Goal: Use online tool/utility: Utilize a website feature to perform a specific function

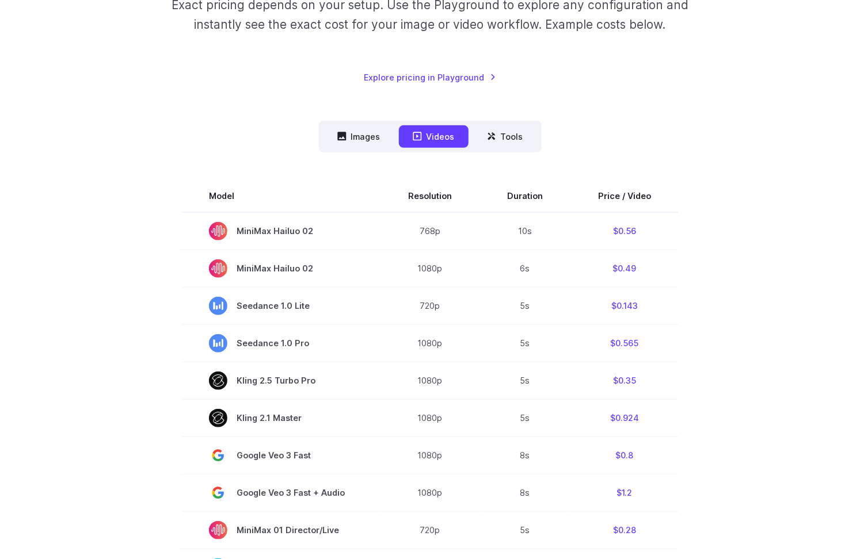
scroll to position [205, 0]
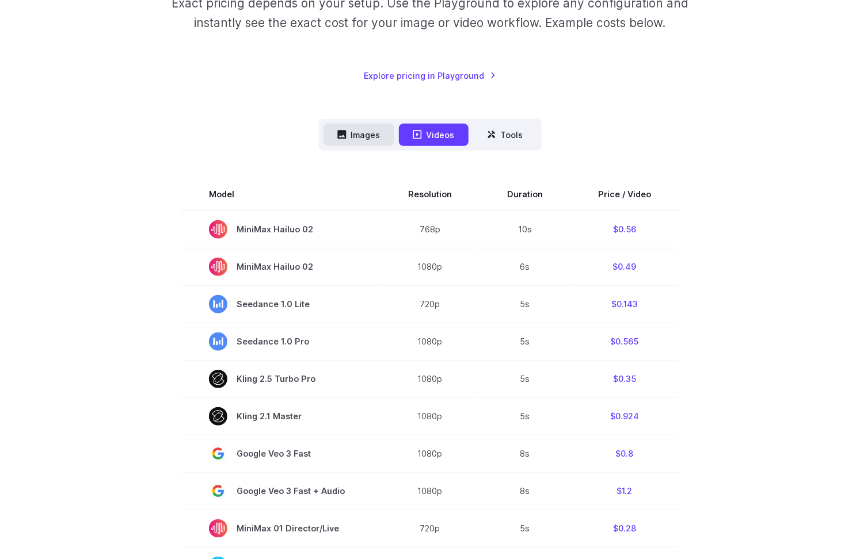
click at [367, 125] on button "Images" at bounding box center [358, 135] width 71 height 22
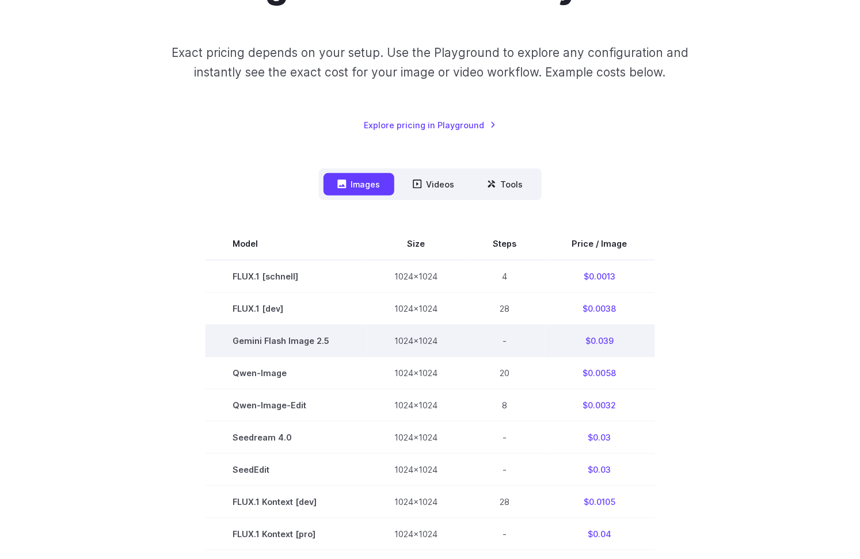
scroll to position [0, 0]
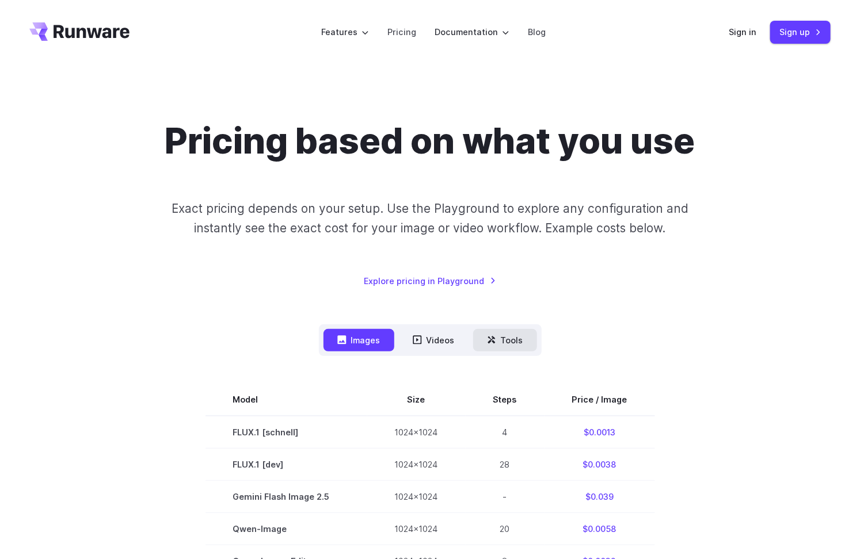
click at [499, 331] on button "Tools" at bounding box center [505, 340] width 64 height 22
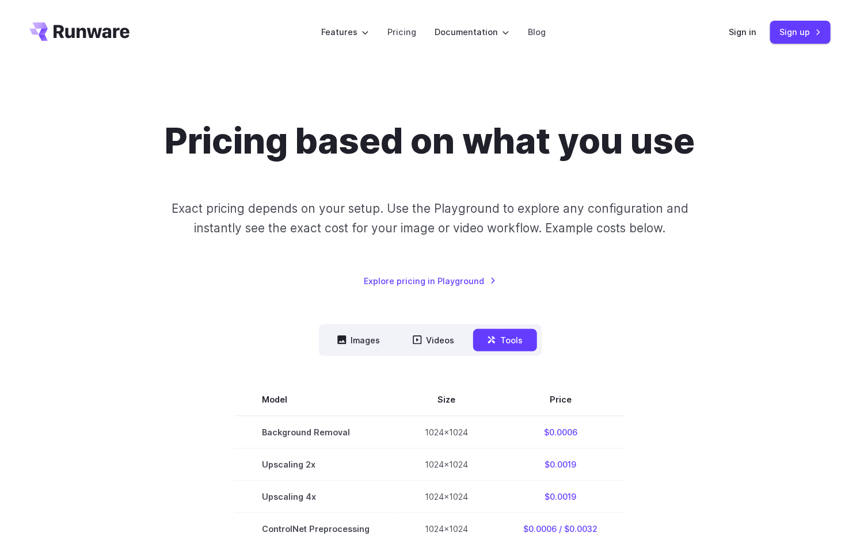
click at [97, 36] on icon "Go to /" at bounding box center [92, 31] width 76 height 13
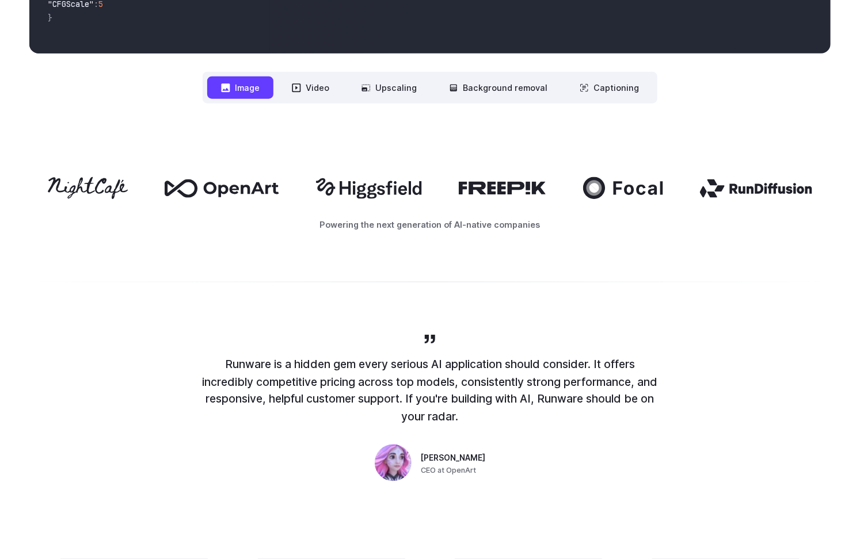
scroll to position [578, 0]
click at [310, 92] on button "Video" at bounding box center [310, 87] width 65 height 22
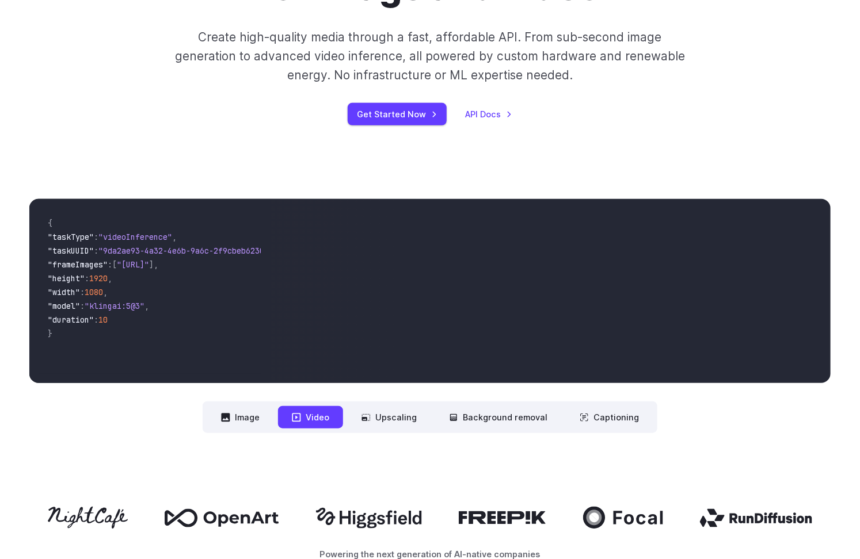
scroll to position [199, 0]
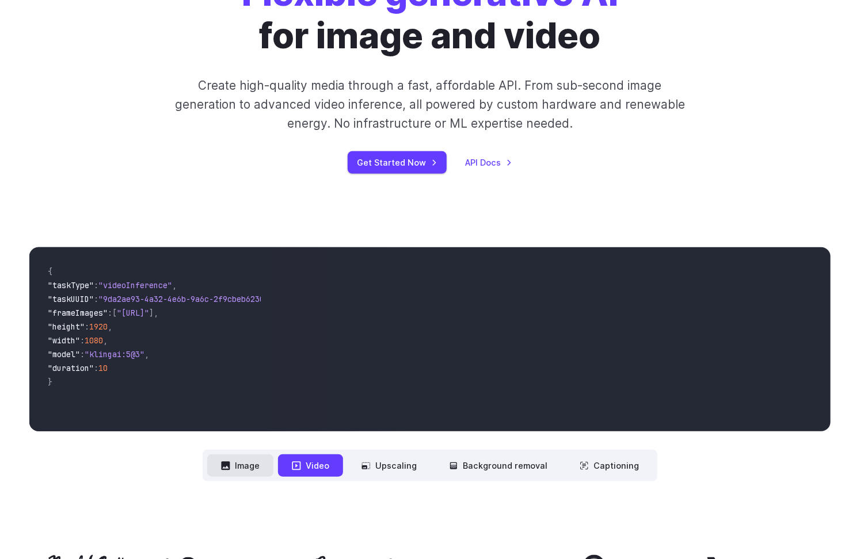
click at [249, 469] on button "Image" at bounding box center [240, 466] width 66 height 22
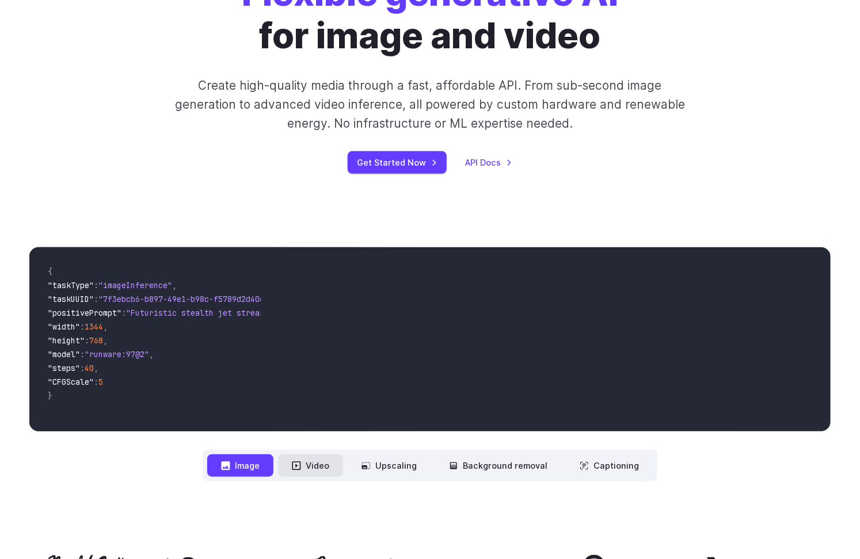
click at [333, 460] on button "Video" at bounding box center [310, 466] width 65 height 22
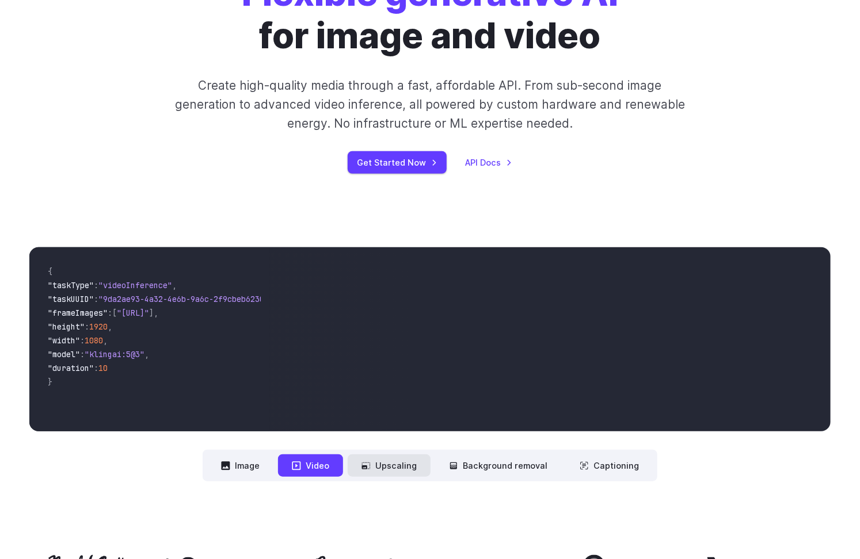
click at [406, 463] on button "Upscaling" at bounding box center [389, 466] width 83 height 22
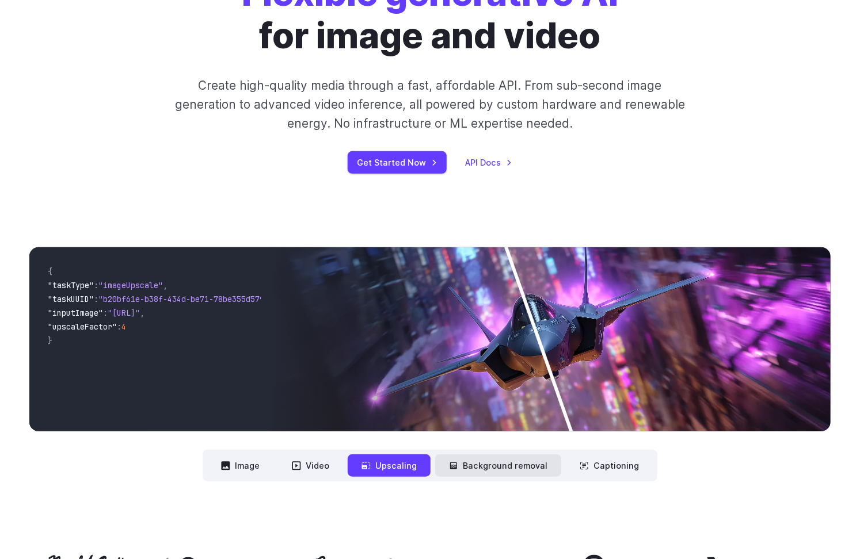
click at [467, 464] on button "Background removal" at bounding box center [498, 466] width 126 height 22
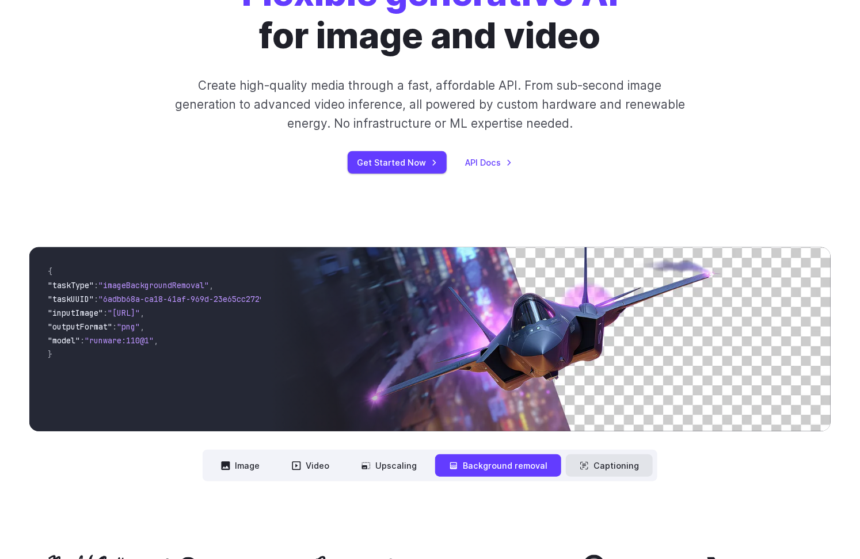
click at [604, 463] on button "Captioning" at bounding box center [609, 466] width 87 height 22
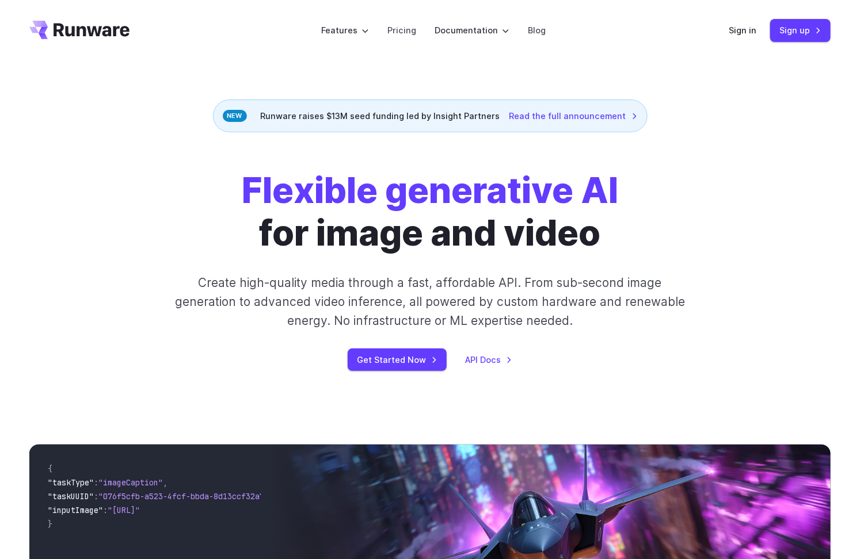
scroll to position [0, 0]
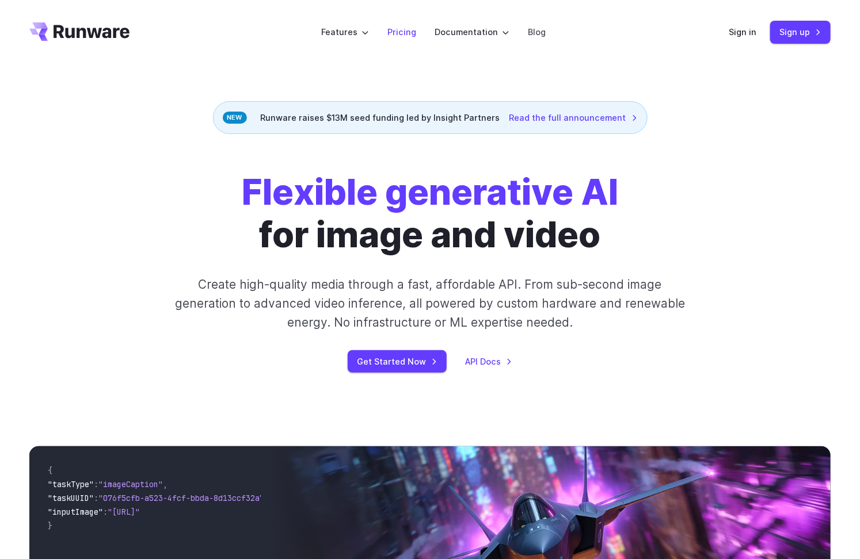
click at [402, 34] on link "Pricing" at bounding box center [401, 31] width 29 height 13
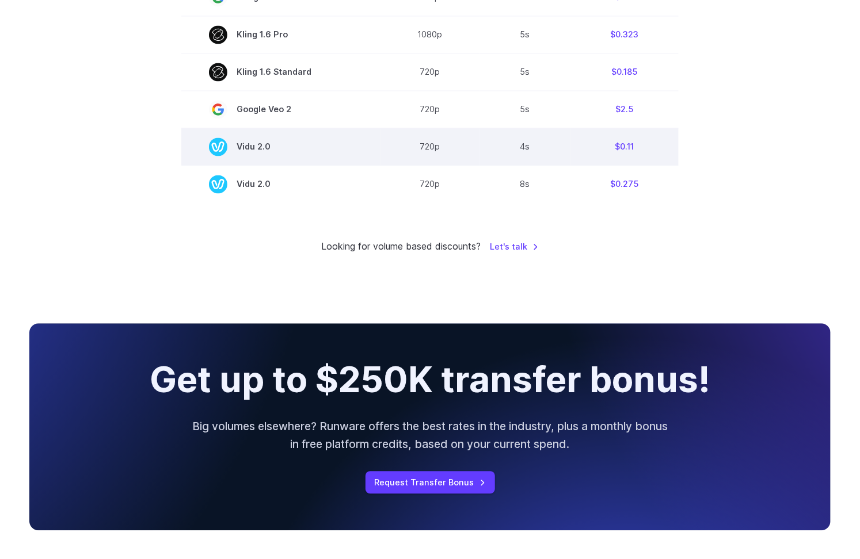
scroll to position [970, 0]
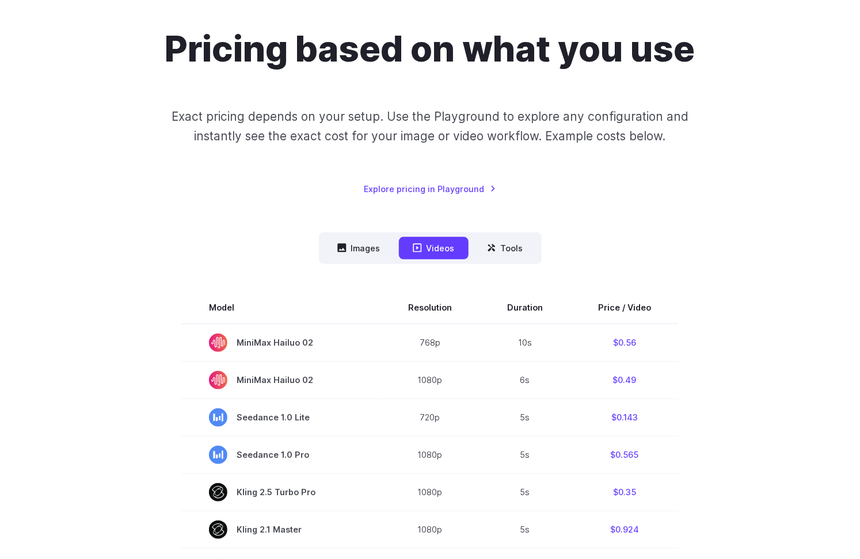
scroll to position [116, 0]
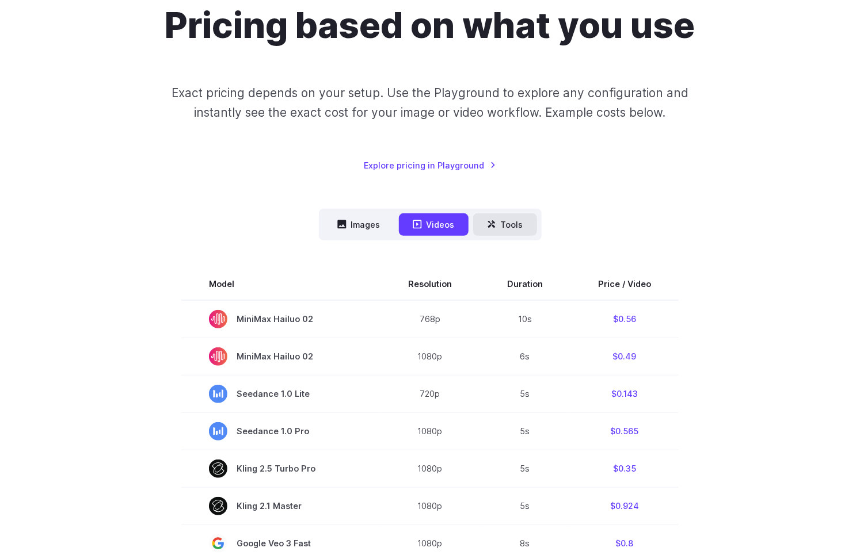
click at [508, 217] on button "Tools" at bounding box center [505, 225] width 64 height 22
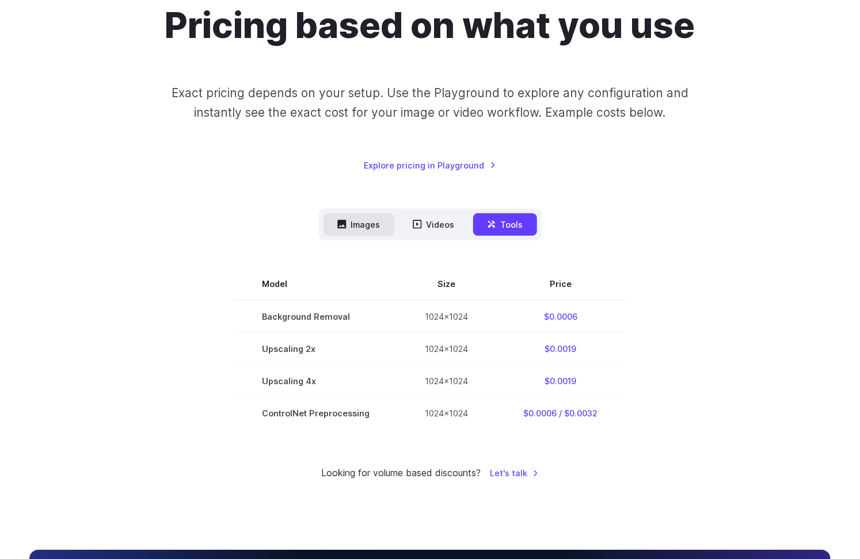
click at [360, 230] on button "Images" at bounding box center [358, 225] width 71 height 22
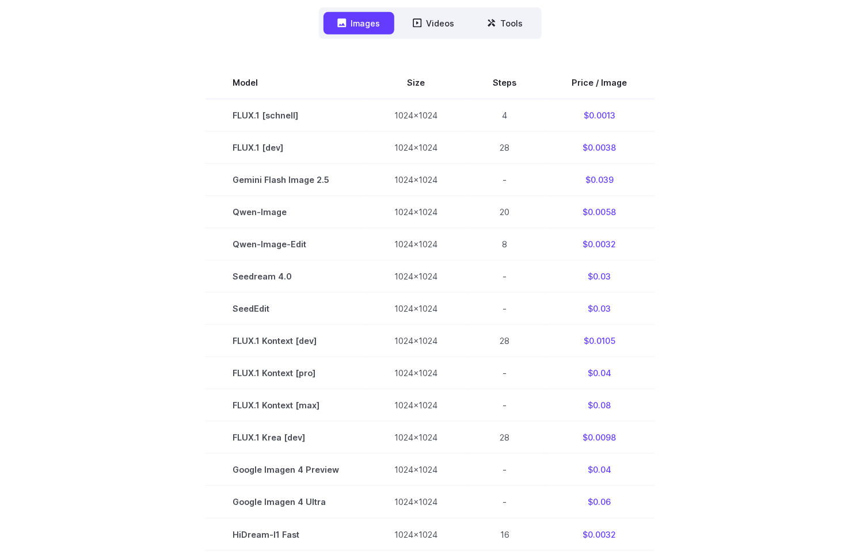
scroll to position [298, 0]
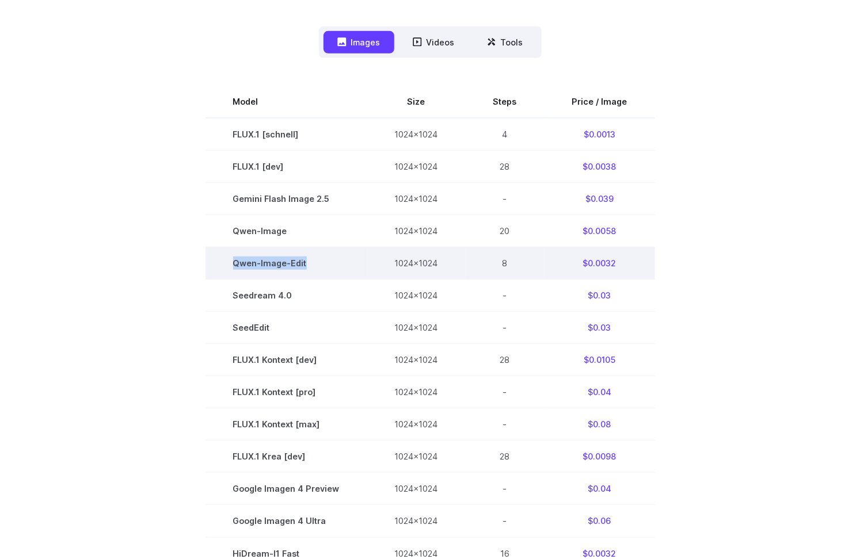
drag, startPoint x: 318, startPoint y: 266, endPoint x: 231, endPoint y: 266, distance: 87.5
click at [230, 266] on td "Qwen-Image-Edit" at bounding box center [286, 264] width 162 height 32
copy td "Qwen-Image-Edit"
click at [614, 259] on td "$0.0032" at bounding box center [600, 264] width 111 height 32
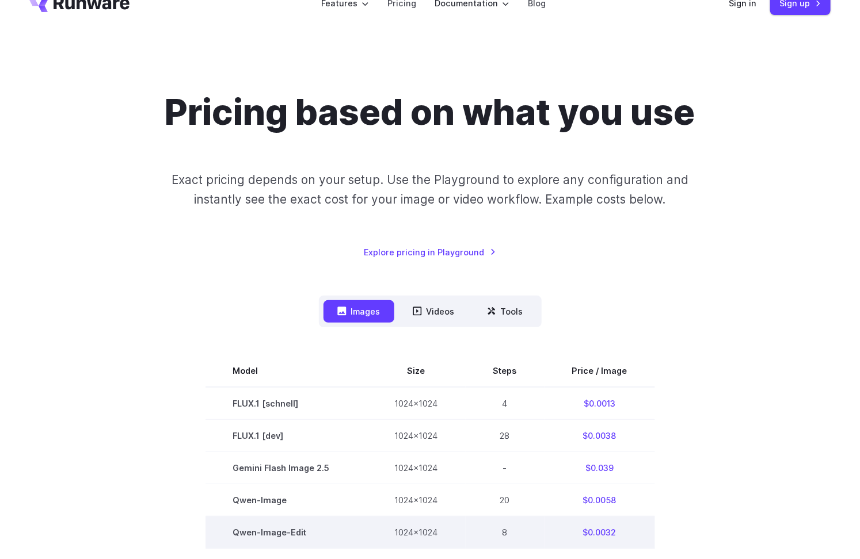
scroll to position [0, 0]
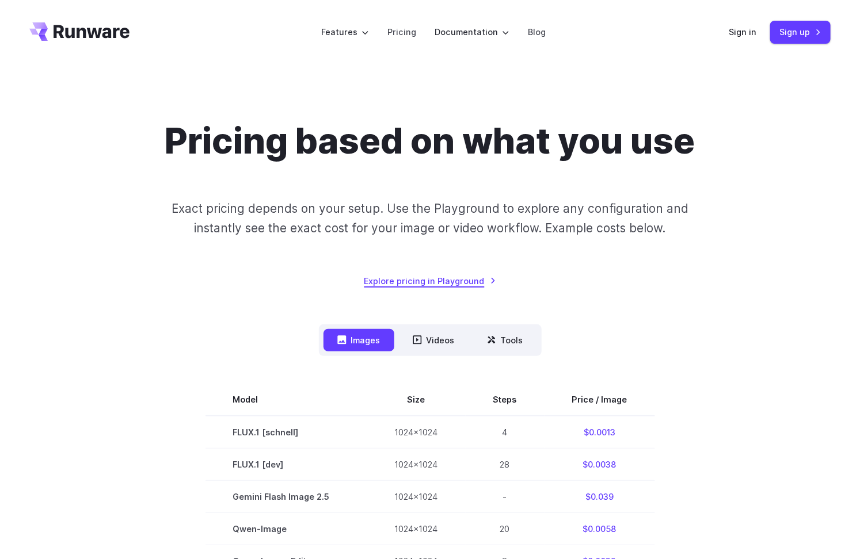
click at [474, 279] on link "Explore pricing in Playground" at bounding box center [430, 281] width 132 height 13
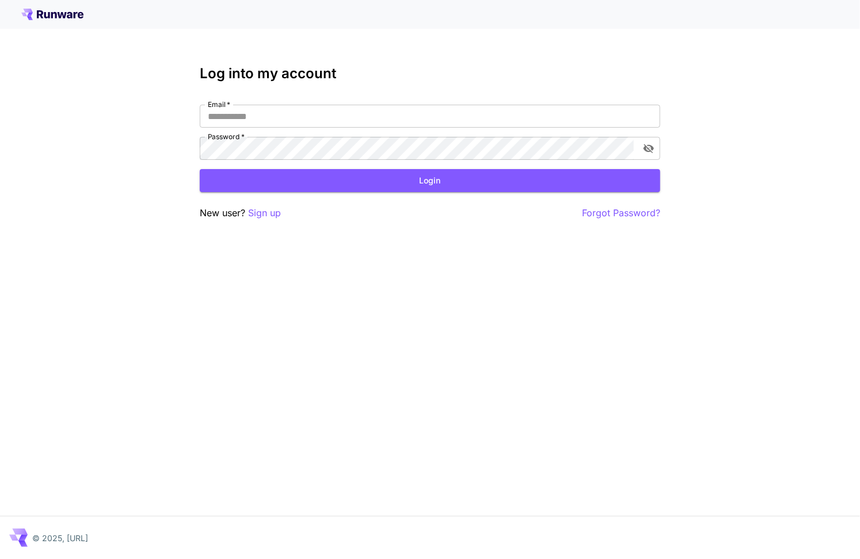
type input "**********"
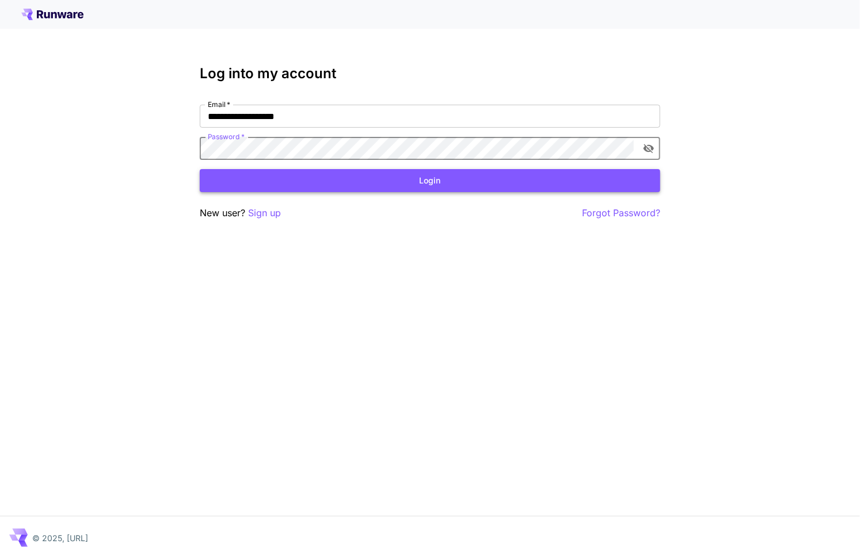
click at [481, 174] on button "Login" at bounding box center [430, 181] width 460 height 24
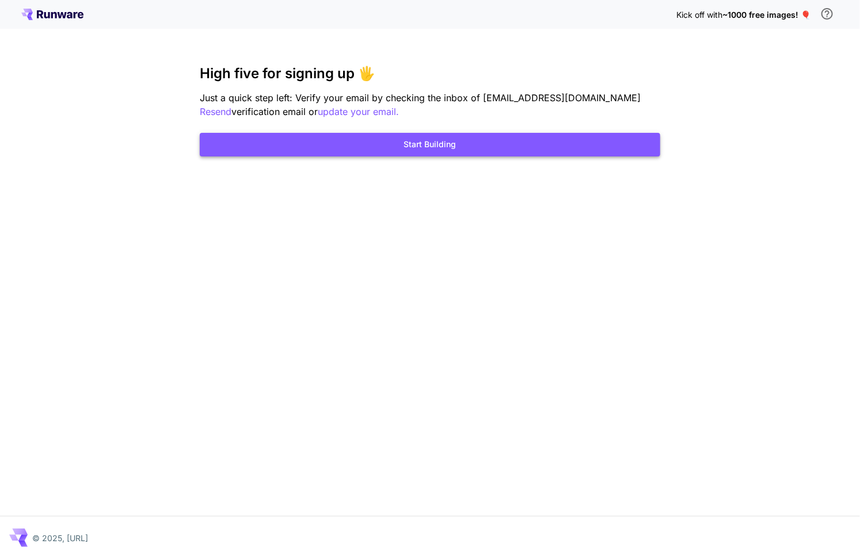
click at [459, 150] on button "Start Building" at bounding box center [430, 145] width 460 height 24
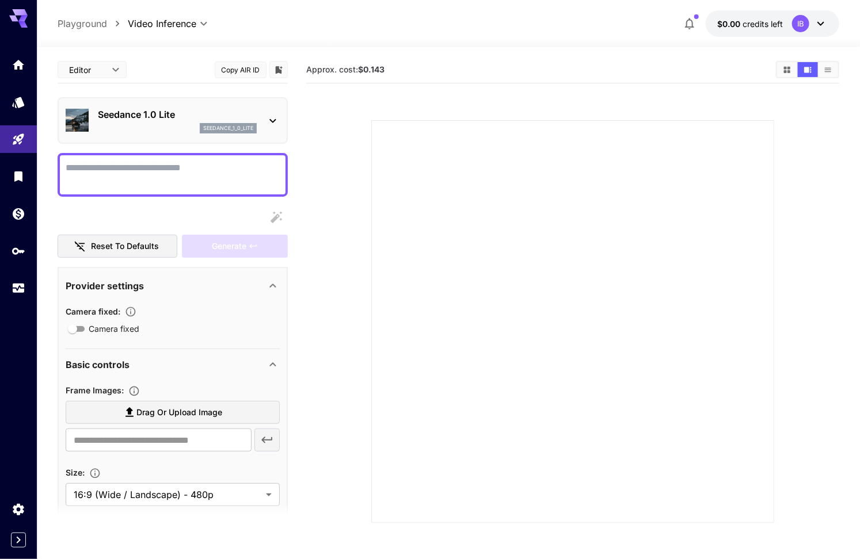
click at [278, 123] on icon at bounding box center [273, 121] width 14 height 14
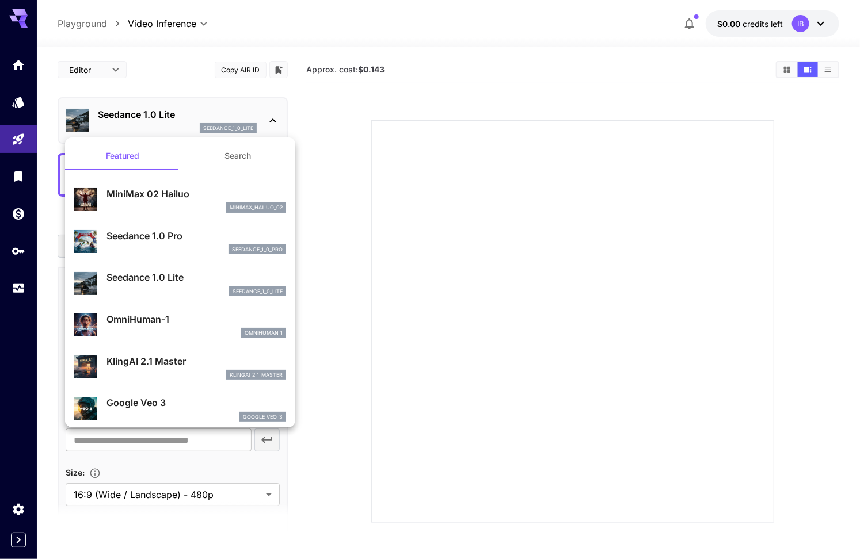
click at [261, 161] on button "Search" at bounding box center [237, 156] width 115 height 28
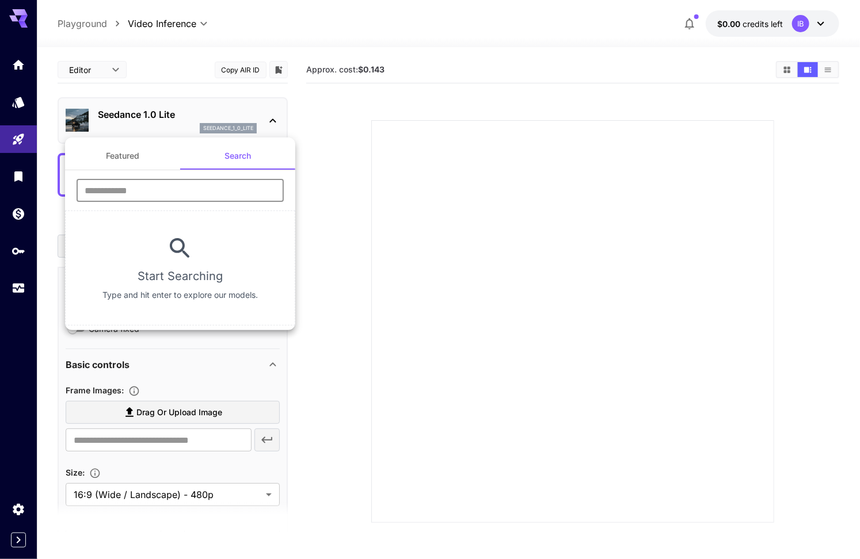
click at [204, 185] on input "text" at bounding box center [180, 190] width 207 height 23
type input "****"
click at [353, 148] on div at bounding box center [430, 279] width 860 height 559
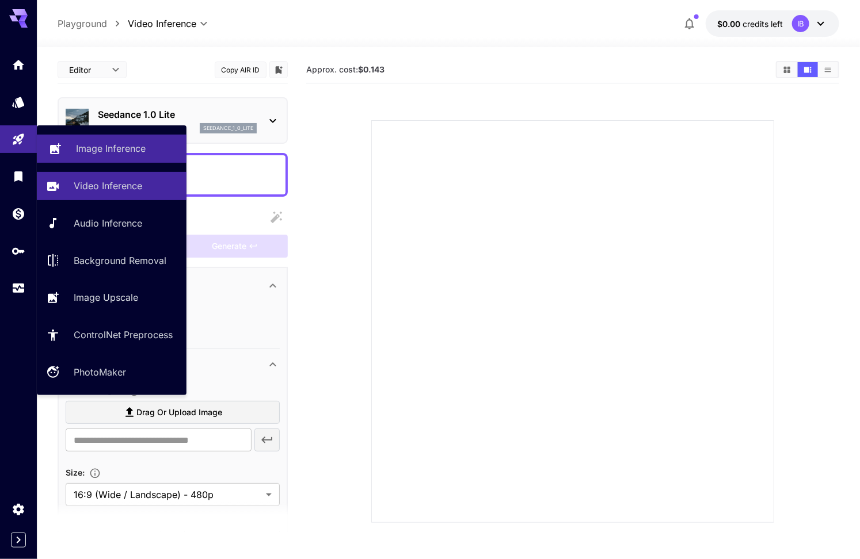
click at [123, 151] on p "Image Inference" at bounding box center [111, 149] width 70 height 14
type input "**********"
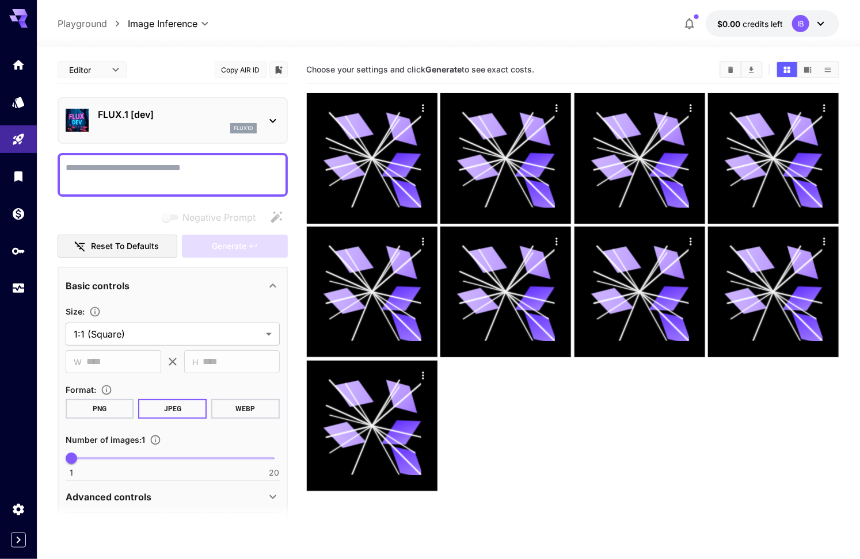
click at [268, 125] on icon at bounding box center [273, 121] width 14 height 14
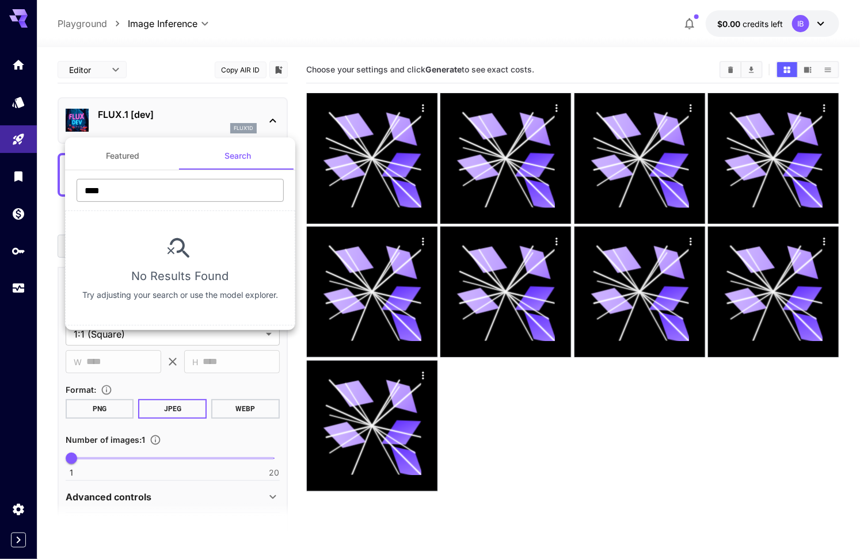
click at [188, 190] on input "****" at bounding box center [180, 190] width 207 height 23
type input "*****"
click at [130, 163] on button "Featured" at bounding box center [122, 156] width 115 height 28
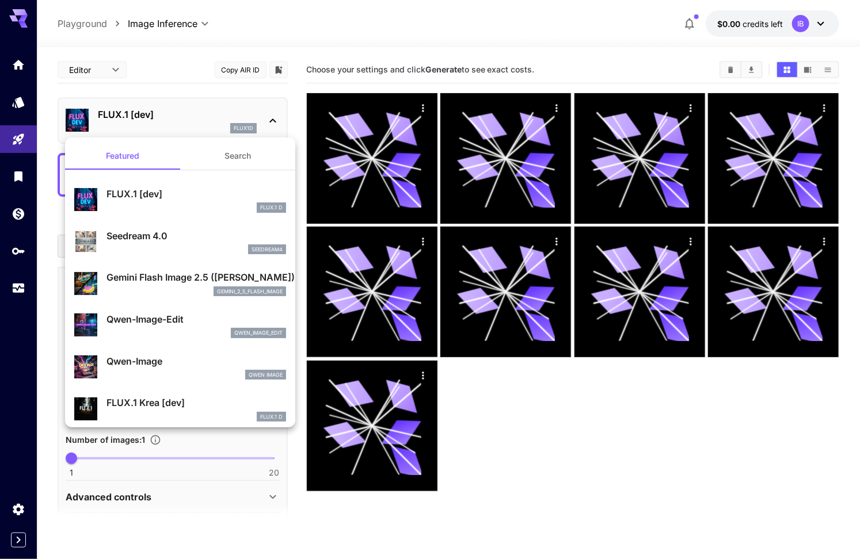
click at [204, 310] on div "Qwen-Image-Edit qwen_image_edit" at bounding box center [180, 325] width 212 height 35
type input "*"
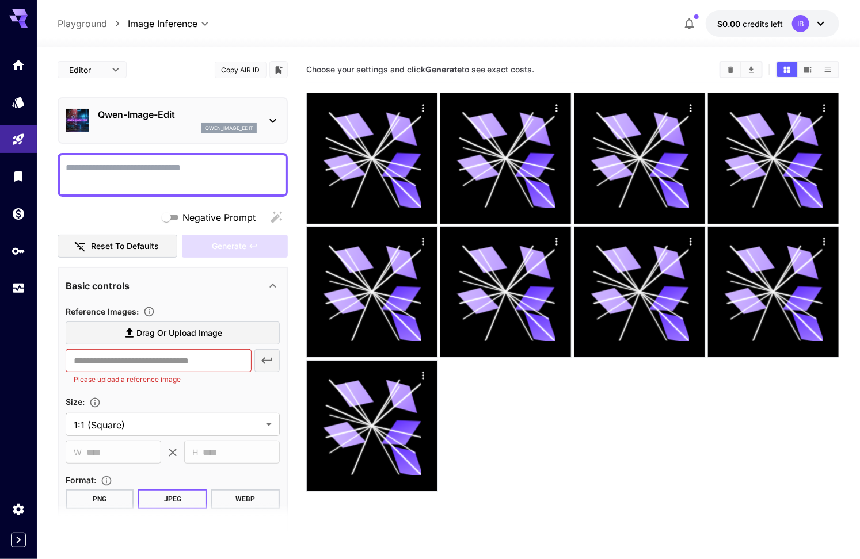
click at [269, 125] on icon at bounding box center [273, 121] width 14 height 14
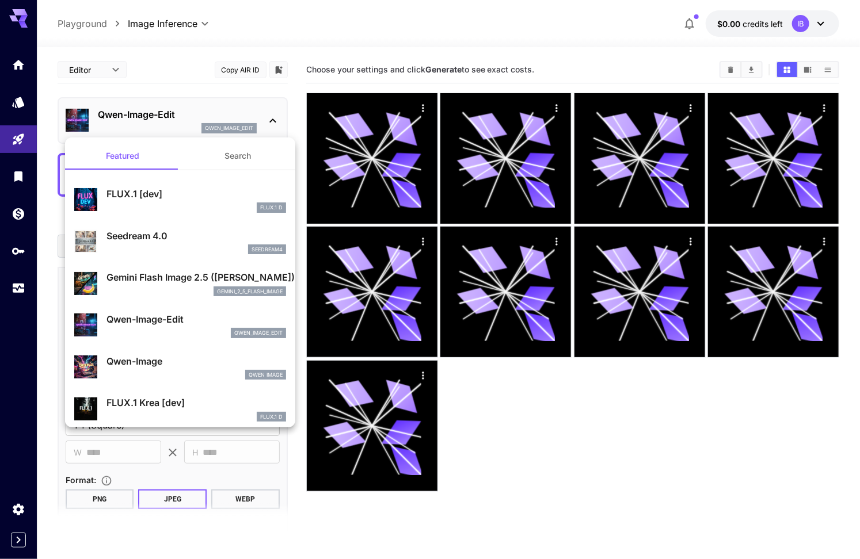
click at [269, 125] on div at bounding box center [430, 279] width 860 height 559
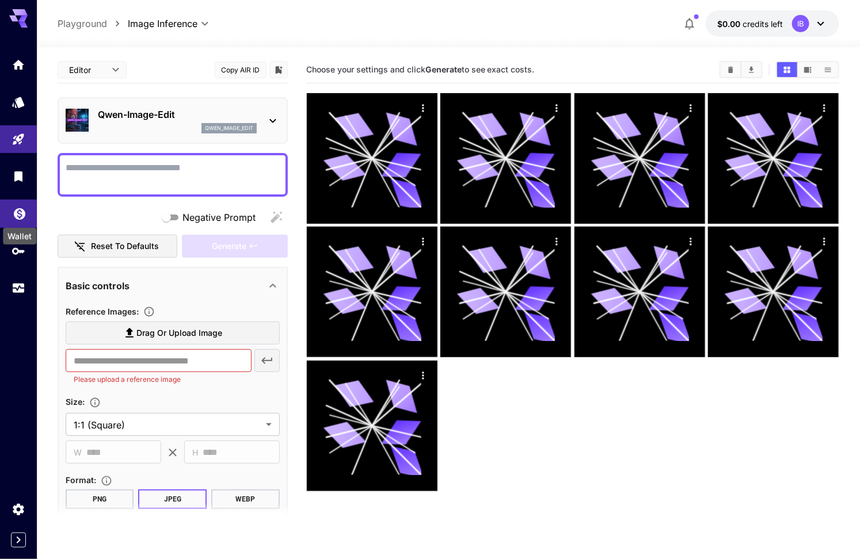
click at [21, 218] on icon "Wallet" at bounding box center [20, 211] width 14 height 14
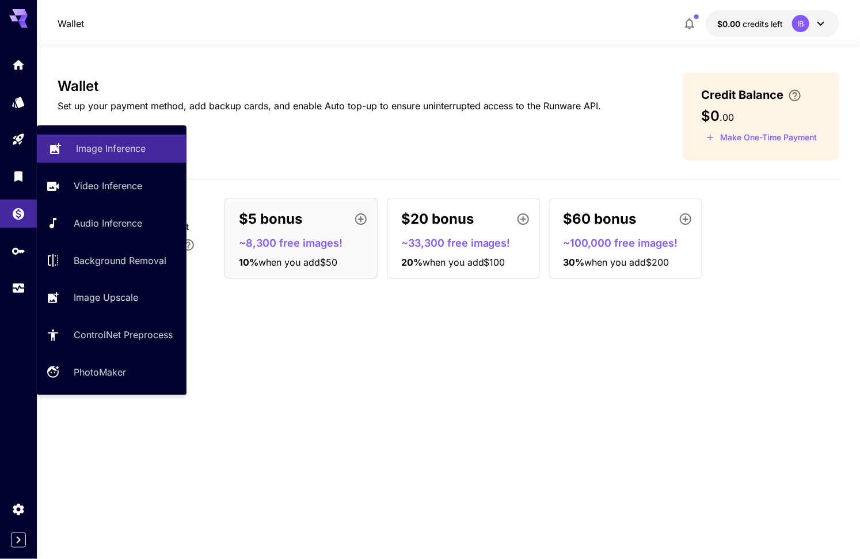
click at [120, 155] on link "Image Inference" at bounding box center [112, 149] width 150 height 28
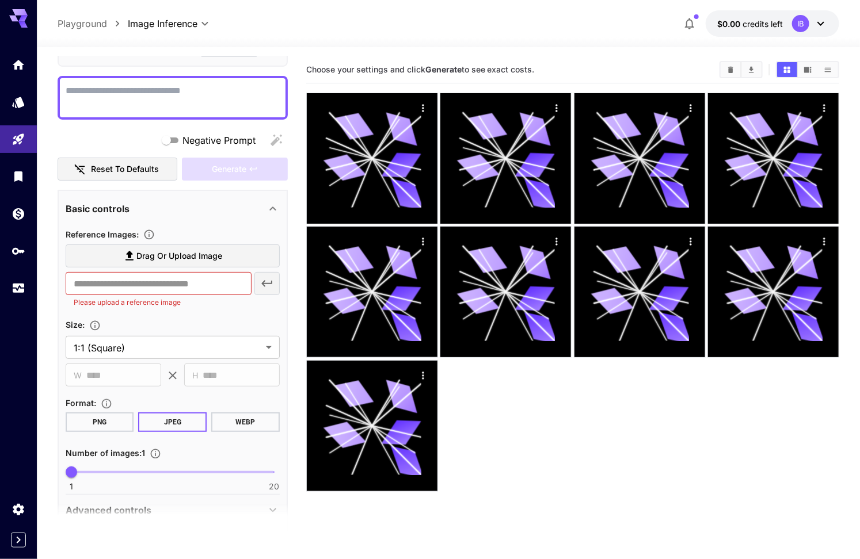
scroll to position [159, 0]
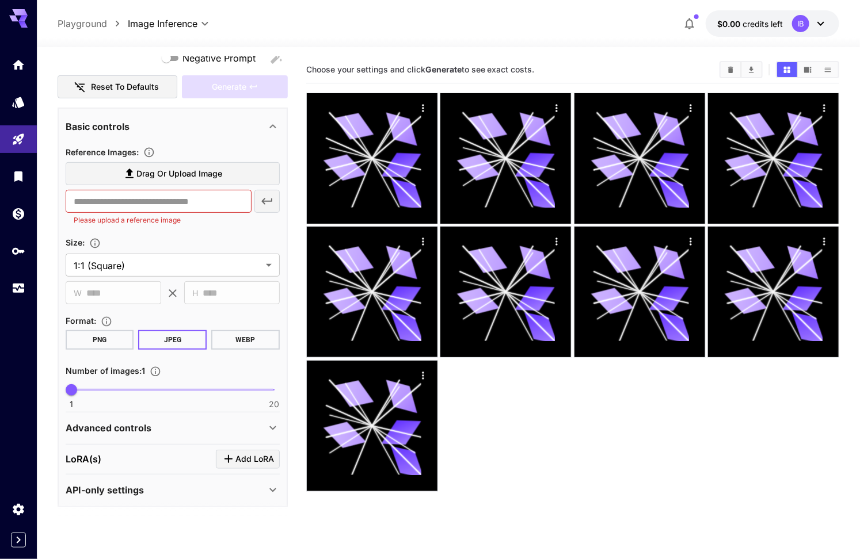
click at [262, 478] on div "API-only settings" at bounding box center [173, 491] width 214 height 28
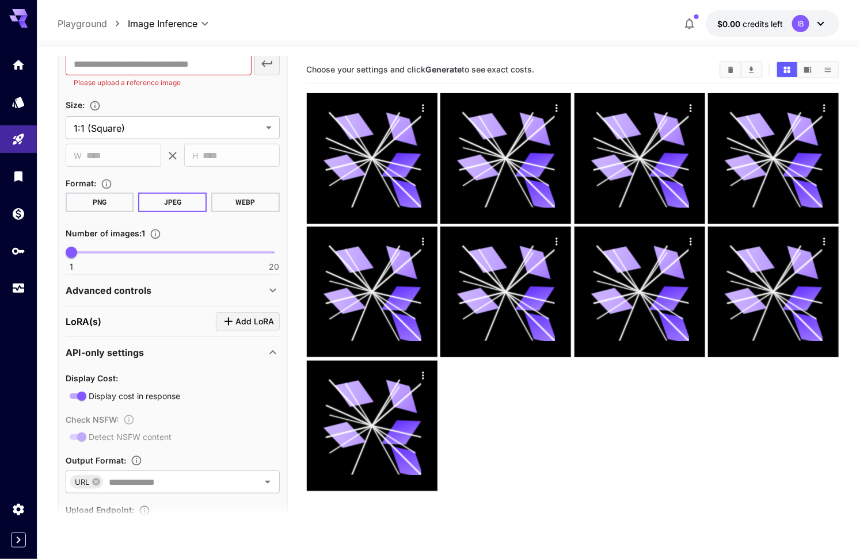
scroll to position [355, 0]
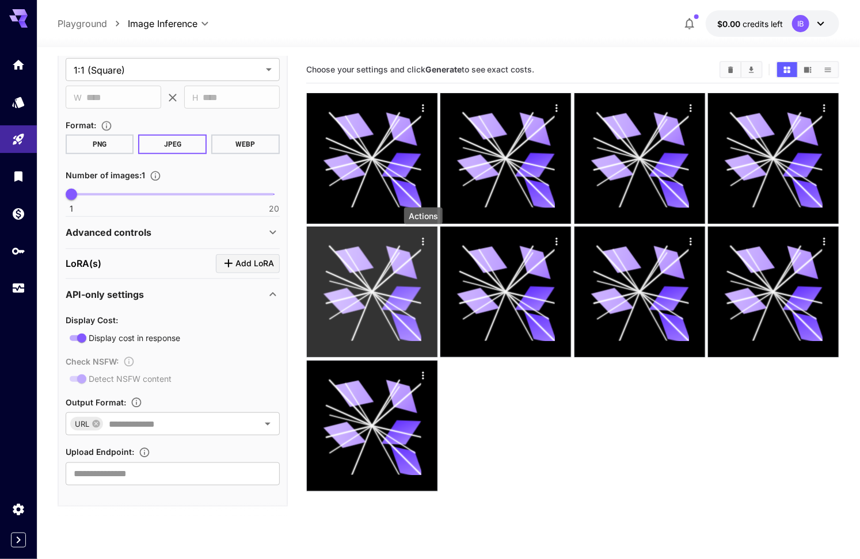
click at [422, 245] on icon "Actions" at bounding box center [423, 242] width 12 height 12
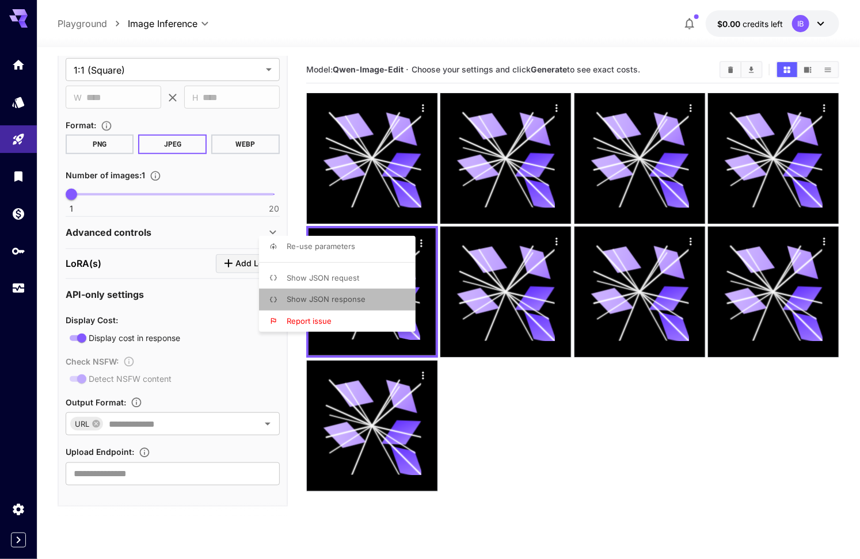
click at [369, 296] on li "Show JSON response" at bounding box center [340, 300] width 163 height 22
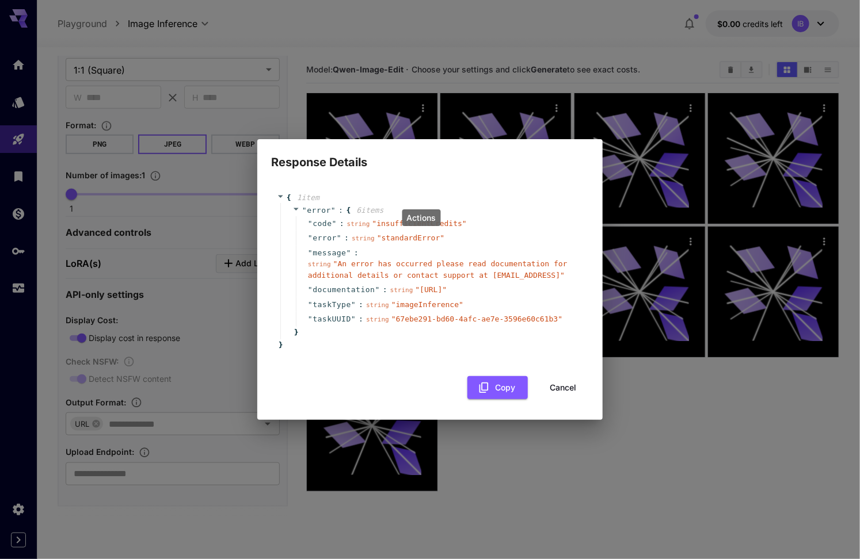
click at [507, 281] on div "string " An error has occurred please read documentation for additional details…" at bounding box center [441, 269] width 266 height 22
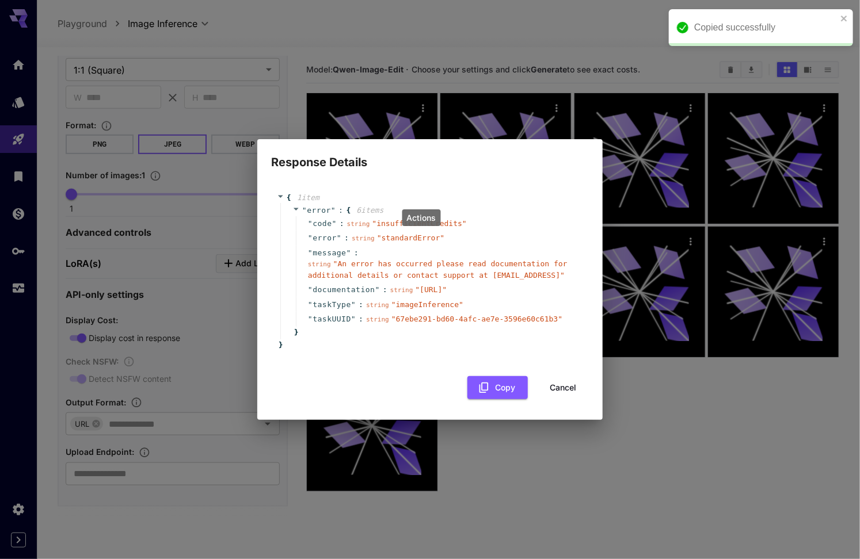
click at [562, 272] on div "string " An error has occurred please read documentation for additional details…" at bounding box center [441, 269] width 266 height 22
click at [294, 205] on icon at bounding box center [295, 208] width 7 height 7
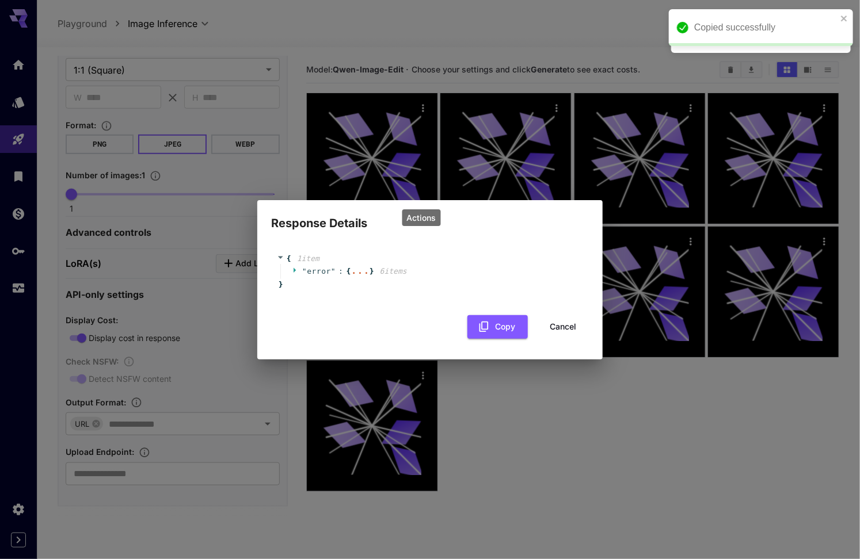
click at [291, 268] on div "" error " : { ... } 6 item s" at bounding box center [431, 271] width 303 height 15
click at [299, 269] on icon at bounding box center [295, 269] width 7 height 7
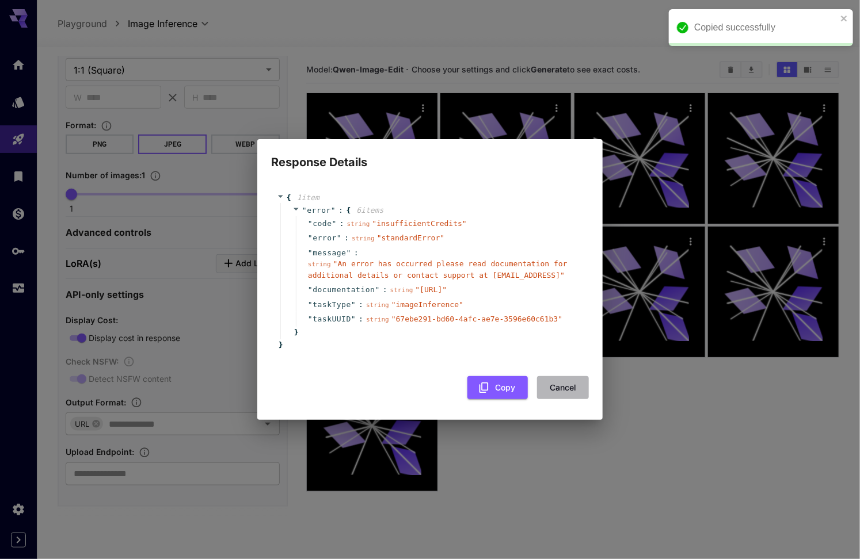
click at [562, 392] on button "Cancel" at bounding box center [563, 388] width 52 height 24
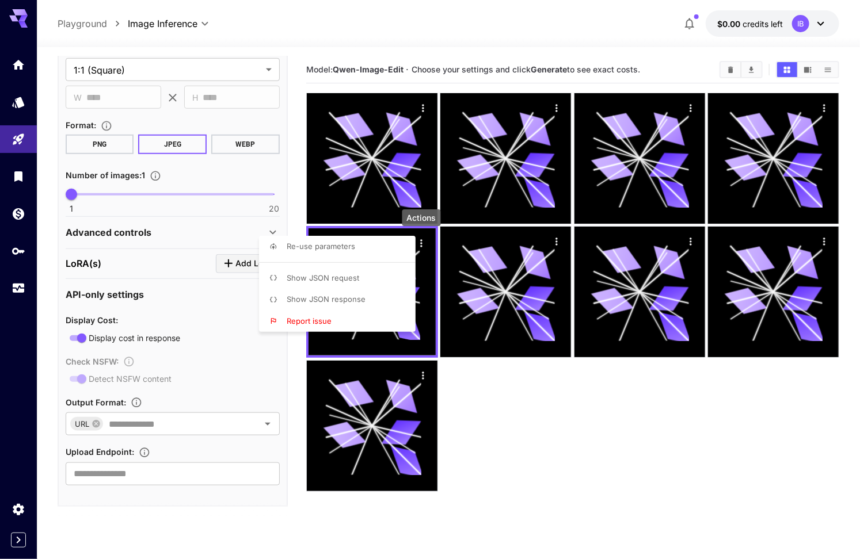
click at [289, 218] on div at bounding box center [430, 279] width 860 height 559
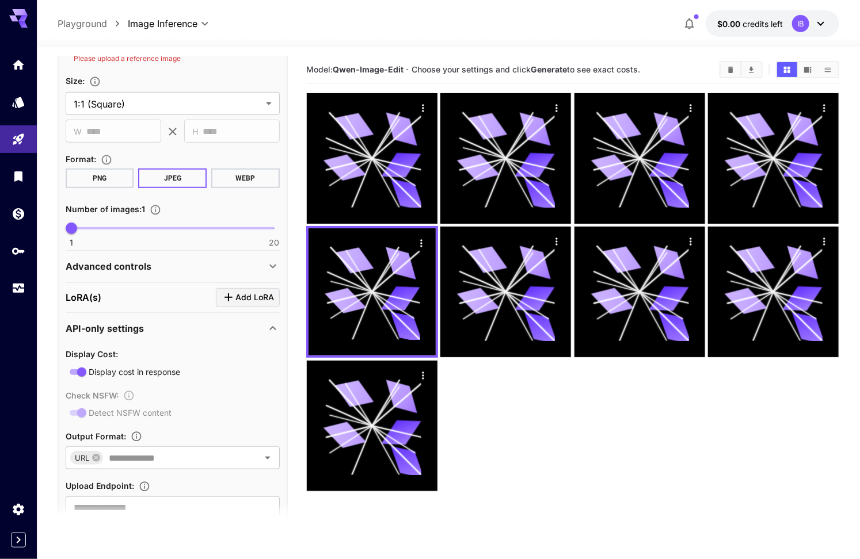
scroll to position [324, 0]
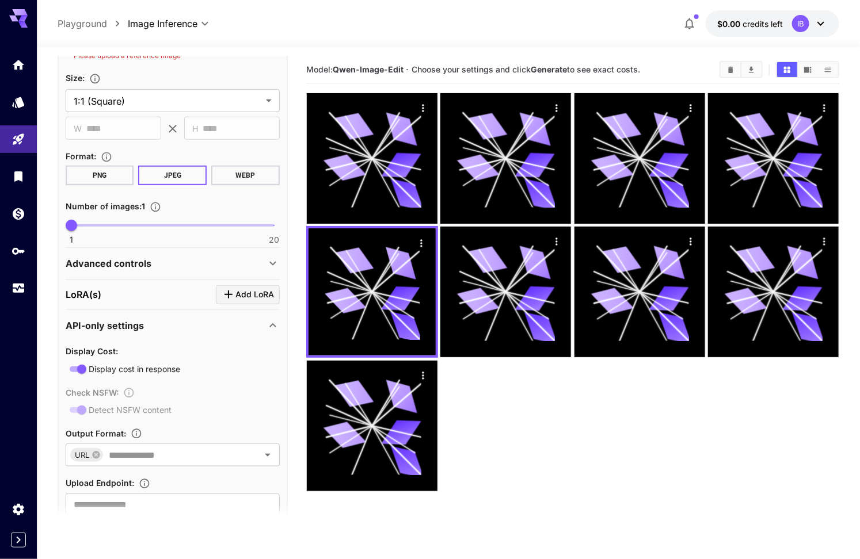
click at [269, 266] on icon at bounding box center [273, 264] width 14 height 14
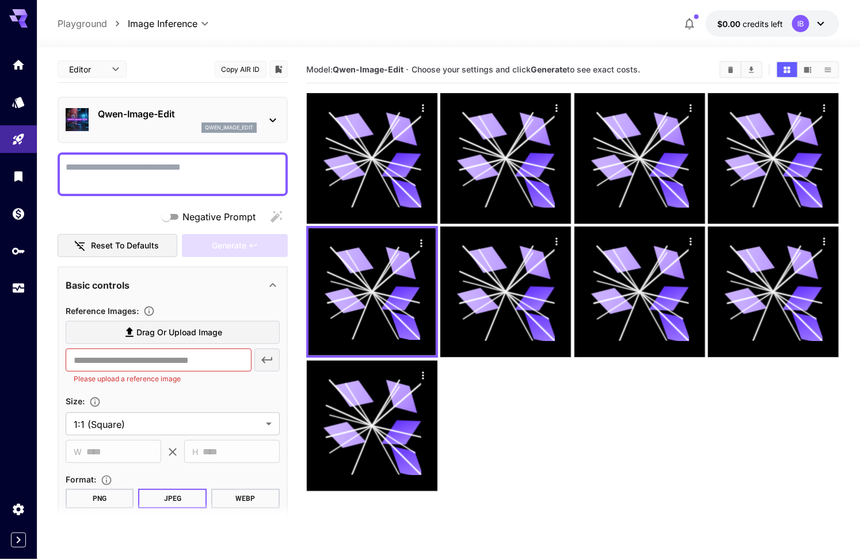
scroll to position [0, 0]
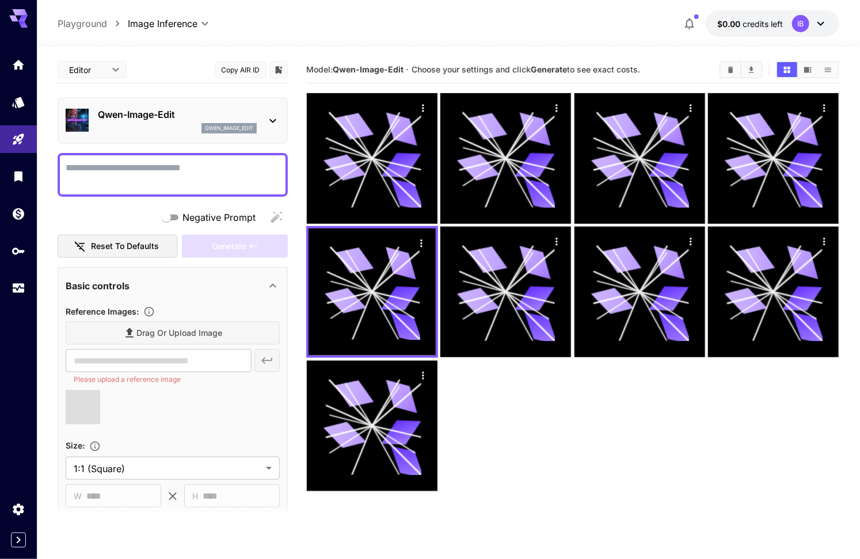
type input "**********"
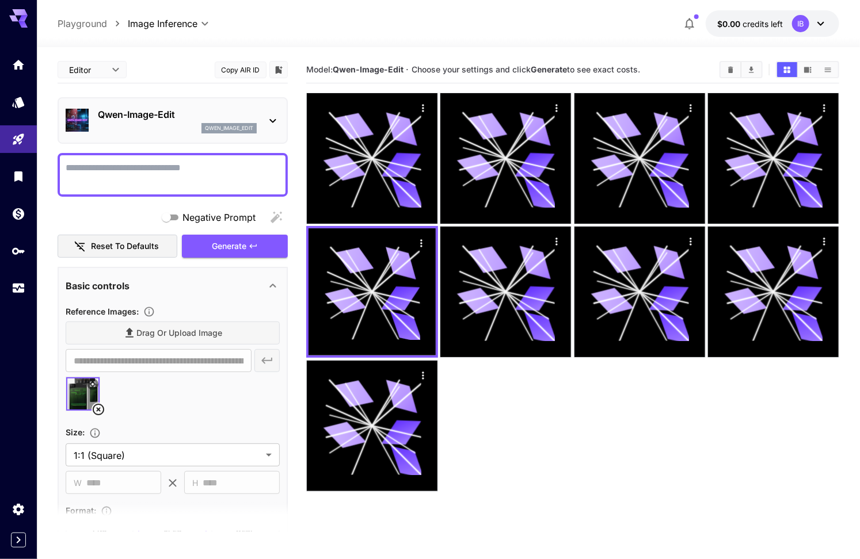
click at [199, 180] on textarea "Negative Prompt" at bounding box center [173, 175] width 214 height 28
type textarea "**********"
click at [252, 240] on button "Generate" at bounding box center [235, 247] width 106 height 24
